Goal: Transaction & Acquisition: Subscribe to service/newsletter

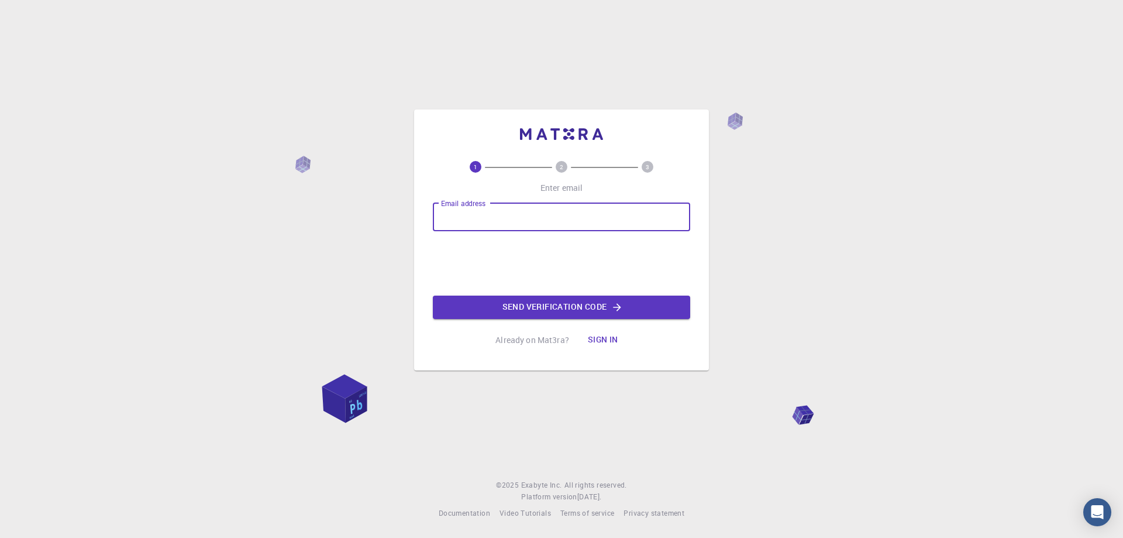
click at [491, 212] on input "Email address" at bounding box center [561, 217] width 257 height 28
type input "[EMAIL_ADDRESS][DOMAIN_NAME]"
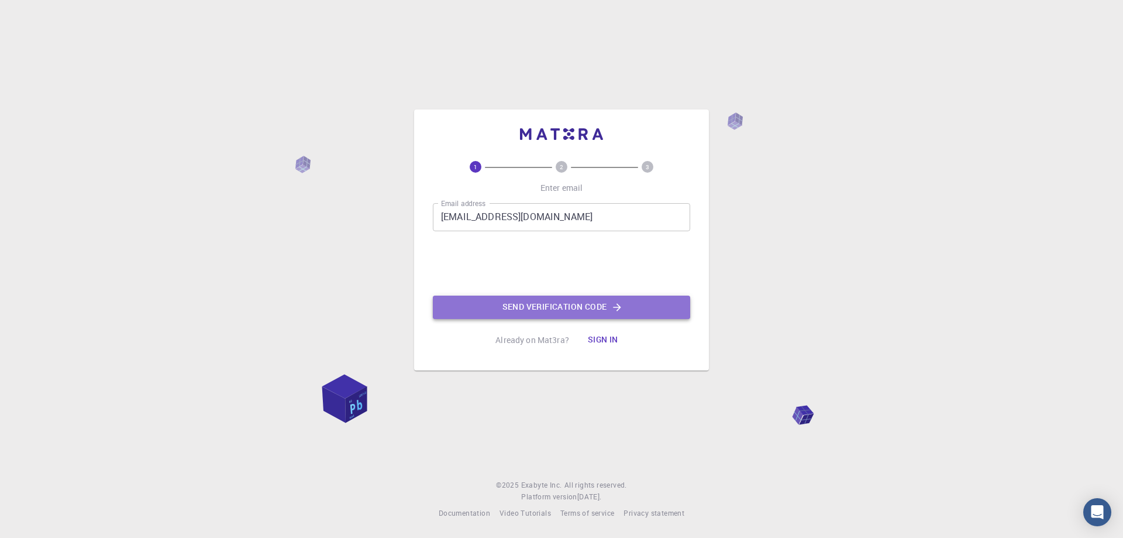
click at [489, 309] on button "Send verification code" at bounding box center [561, 306] width 257 height 23
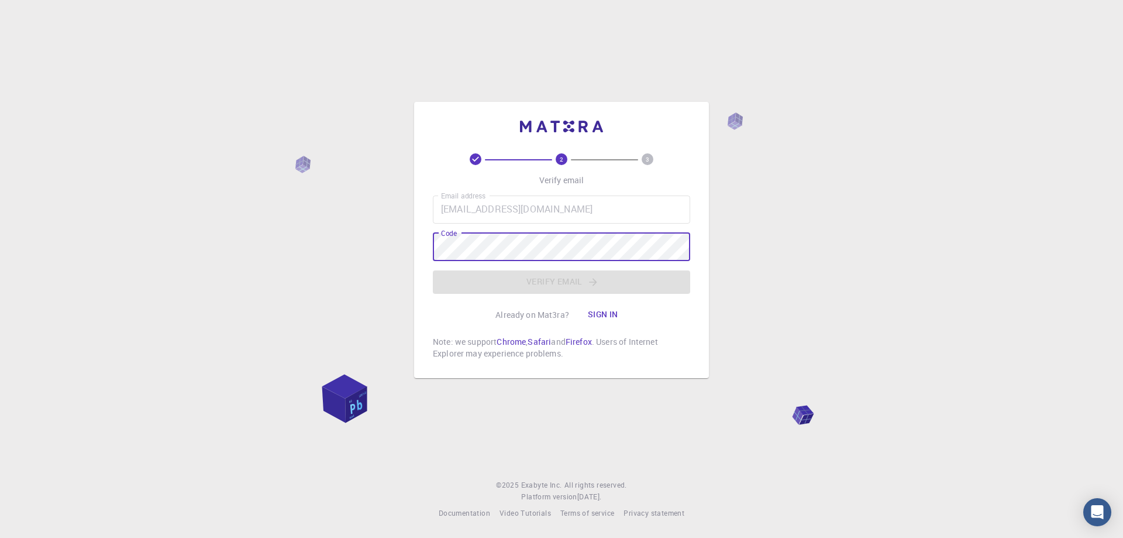
click at [455, 311] on div "2 3 Verify email Email address [EMAIL_ADDRESS][DOMAIN_NAME] Email address Code …" at bounding box center [561, 256] width 257 height 206
click at [534, 318] on p "Already on Mat3ra?" at bounding box center [532, 315] width 74 height 12
click at [573, 316] on div "Already on Mat3ra? Sign in" at bounding box center [561, 314] width 132 height 23
click at [579, 288] on div "Email address [EMAIL_ADDRESS][DOMAIN_NAME] Email address Code Code Verify email" at bounding box center [561, 244] width 257 height 98
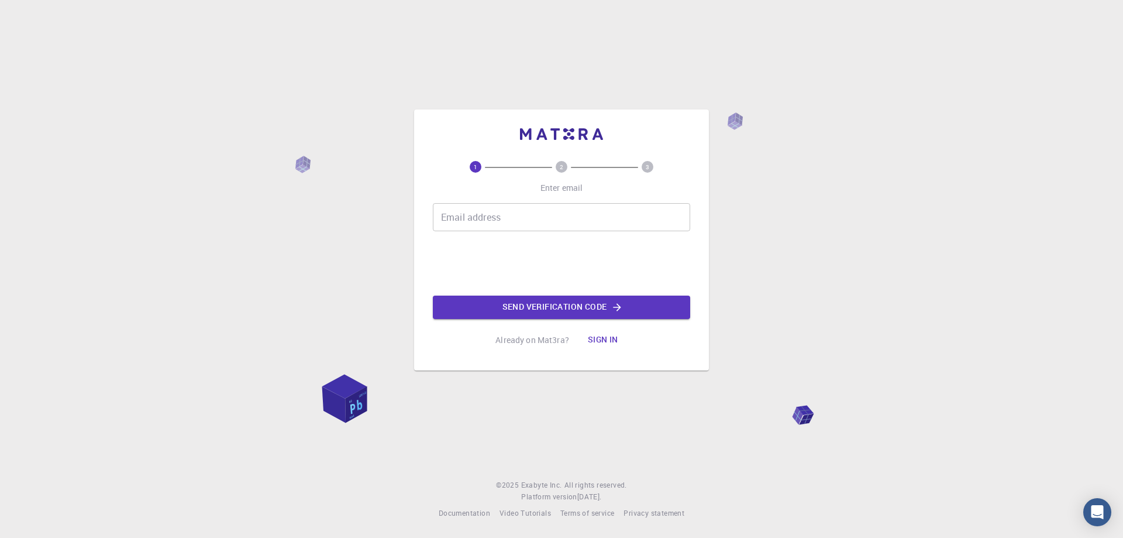
click at [483, 216] on input "Email address" at bounding box center [561, 217] width 257 height 28
type input "[EMAIL_ADDRESS][DOMAIN_NAME]"
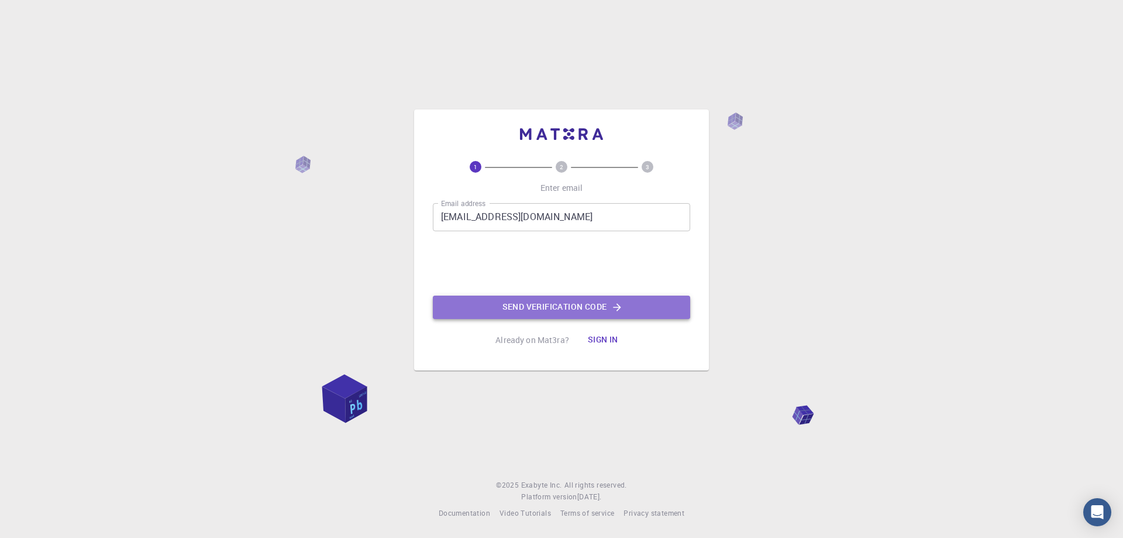
click at [529, 306] on button "Send verification code" at bounding box center [561, 306] width 257 height 23
